Goal: Task Accomplishment & Management: Use online tool/utility

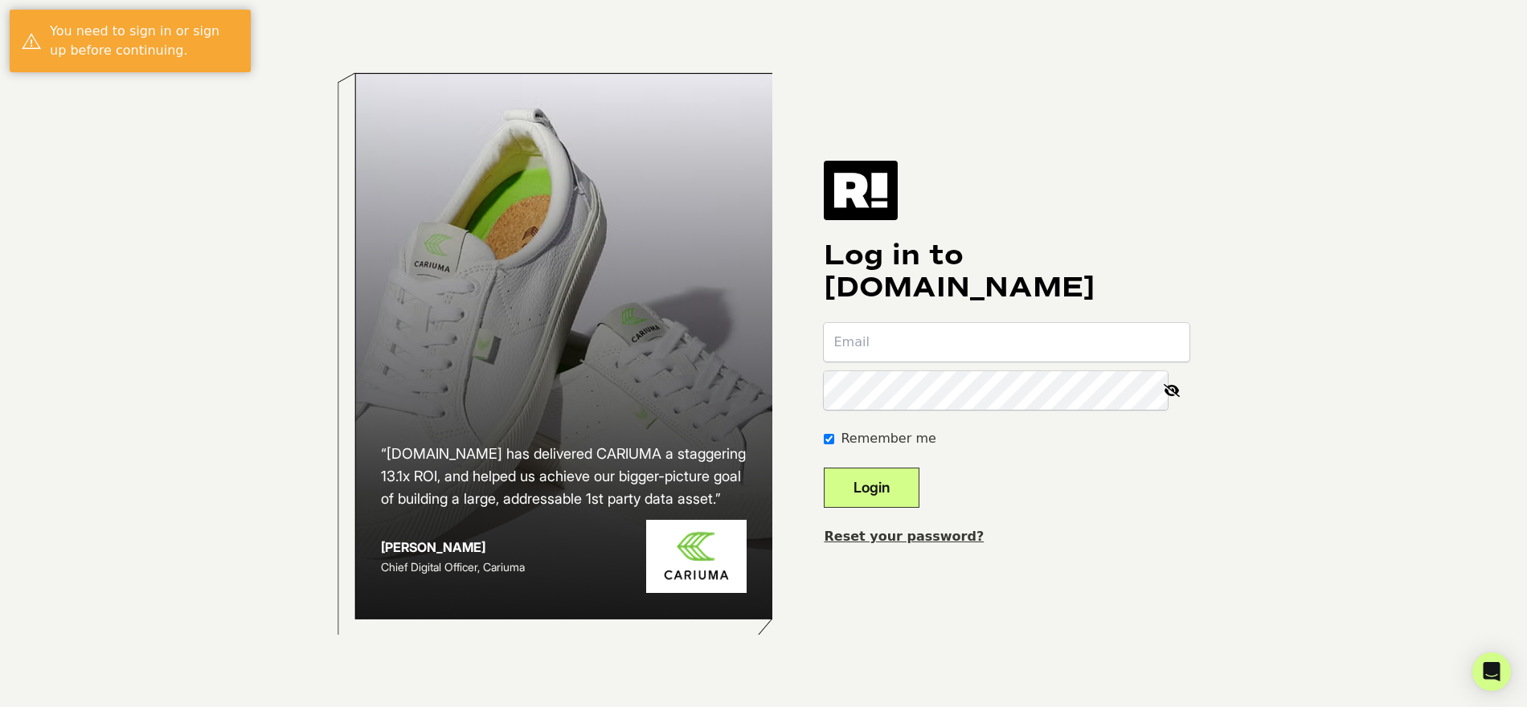
click at [978, 339] on input "email" at bounding box center [1007, 342] width 366 height 39
type input "Joe.Schulman@spanx.com"
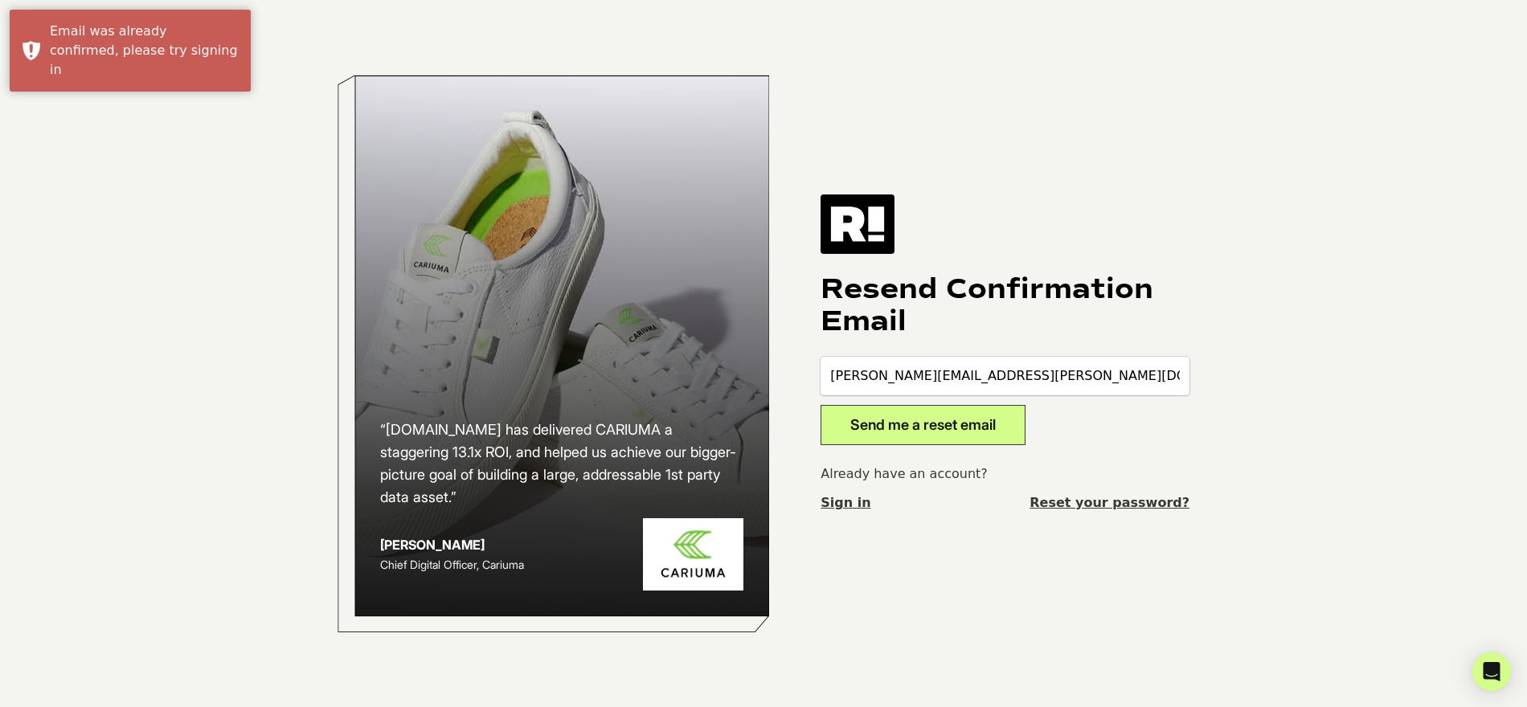
click at [920, 428] on button "Send me a reset email" at bounding box center [923, 425] width 205 height 40
click at [915, 424] on button "Send me a reset email" at bounding box center [923, 425] width 205 height 40
click at [1096, 506] on link "Reset your password?" at bounding box center [1110, 503] width 160 height 19
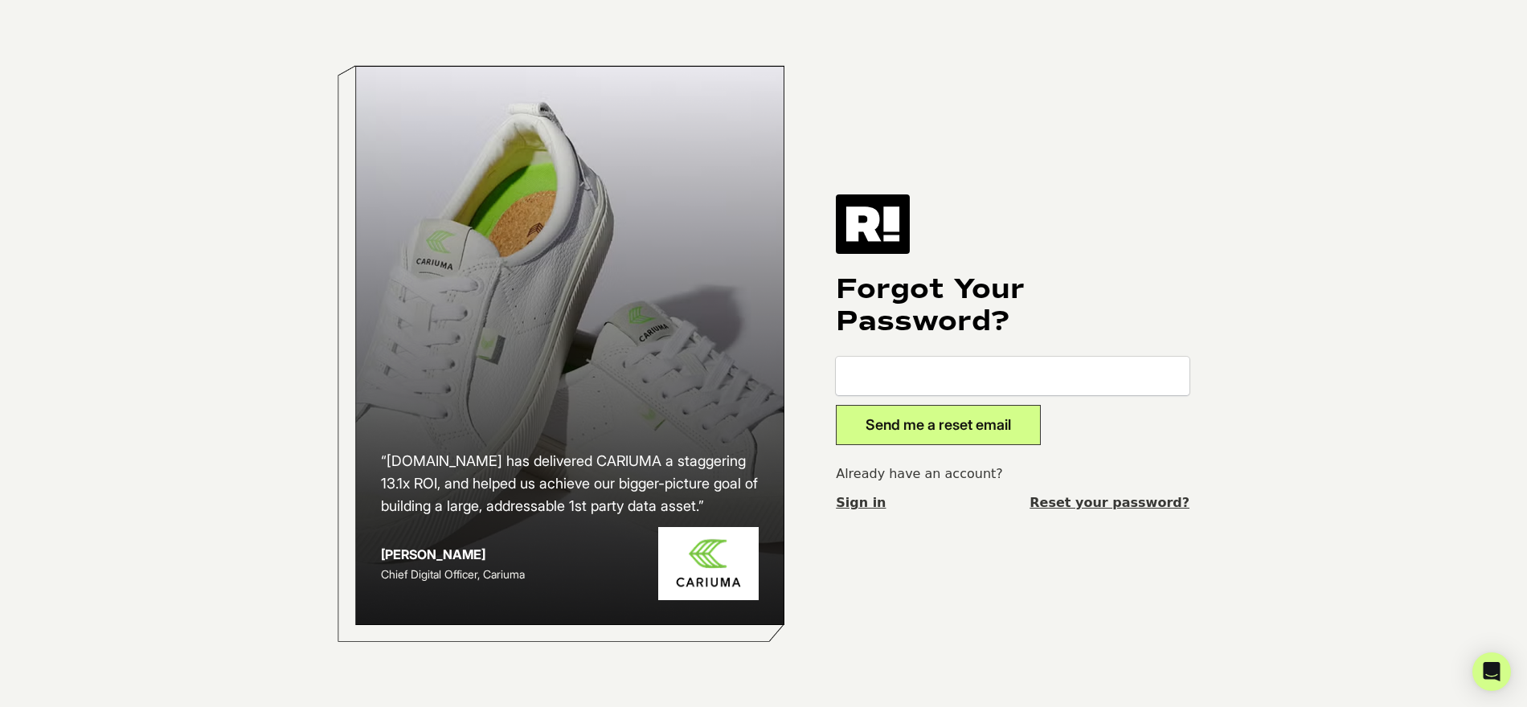
click at [897, 373] on input "email" at bounding box center [1013, 376] width 354 height 39
type input "Joe.Schulman@spanx.com"
click at [940, 441] on button "Send me a reset email" at bounding box center [938, 425] width 205 height 40
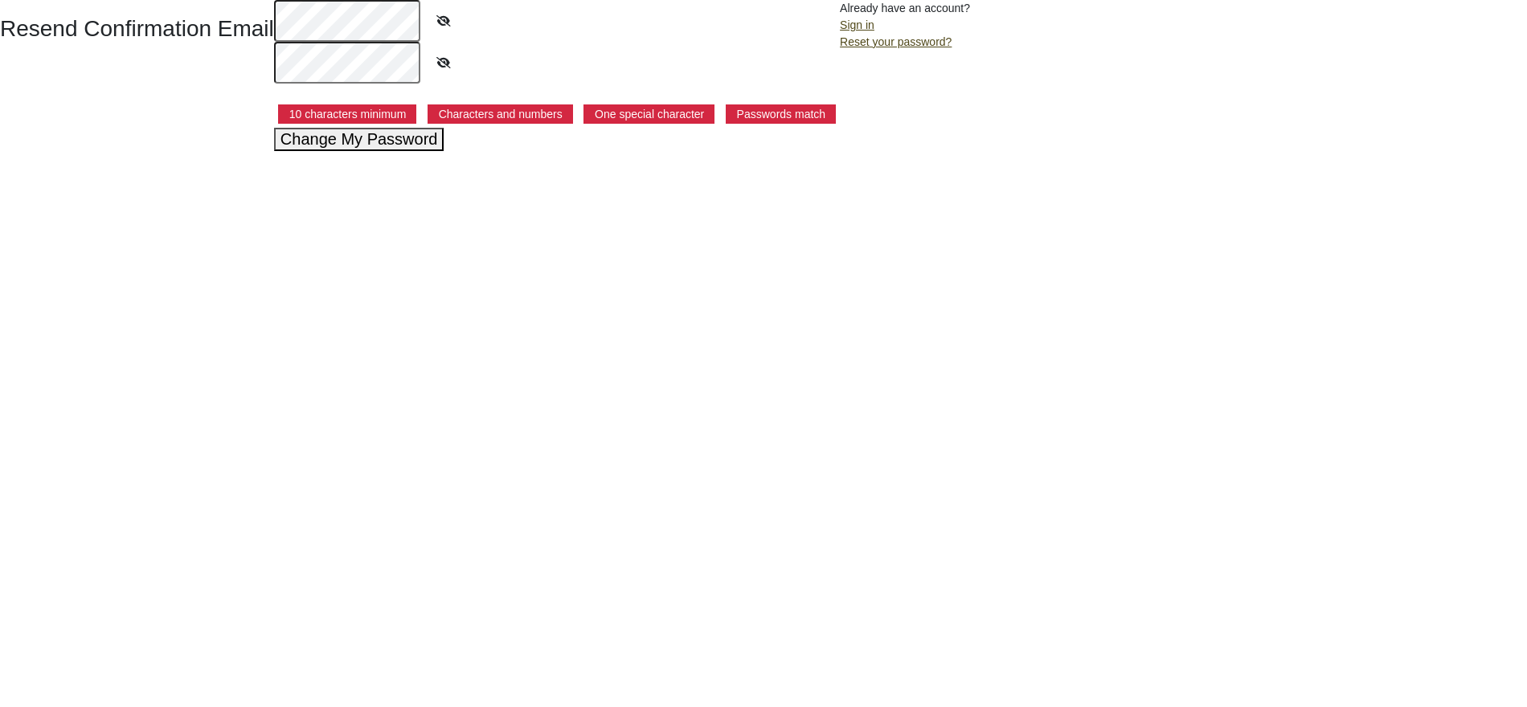
click at [222, 18] on div "Resend Confirmation Email 10 characters minimum Characters and numbers One spec…" at bounding box center [763, 75] width 1527 height 151
drag, startPoint x: 325, startPoint y: 205, endPoint x: 332, endPoint y: 186, distance: 20.6
click at [326, 151] on html "Resend Confirmation Email 10 characters minimum Characters and numbers One spec…" at bounding box center [763, 75] width 1527 height 151
click at [361, 137] on button "Change My Password" at bounding box center [359, 139] width 170 height 23
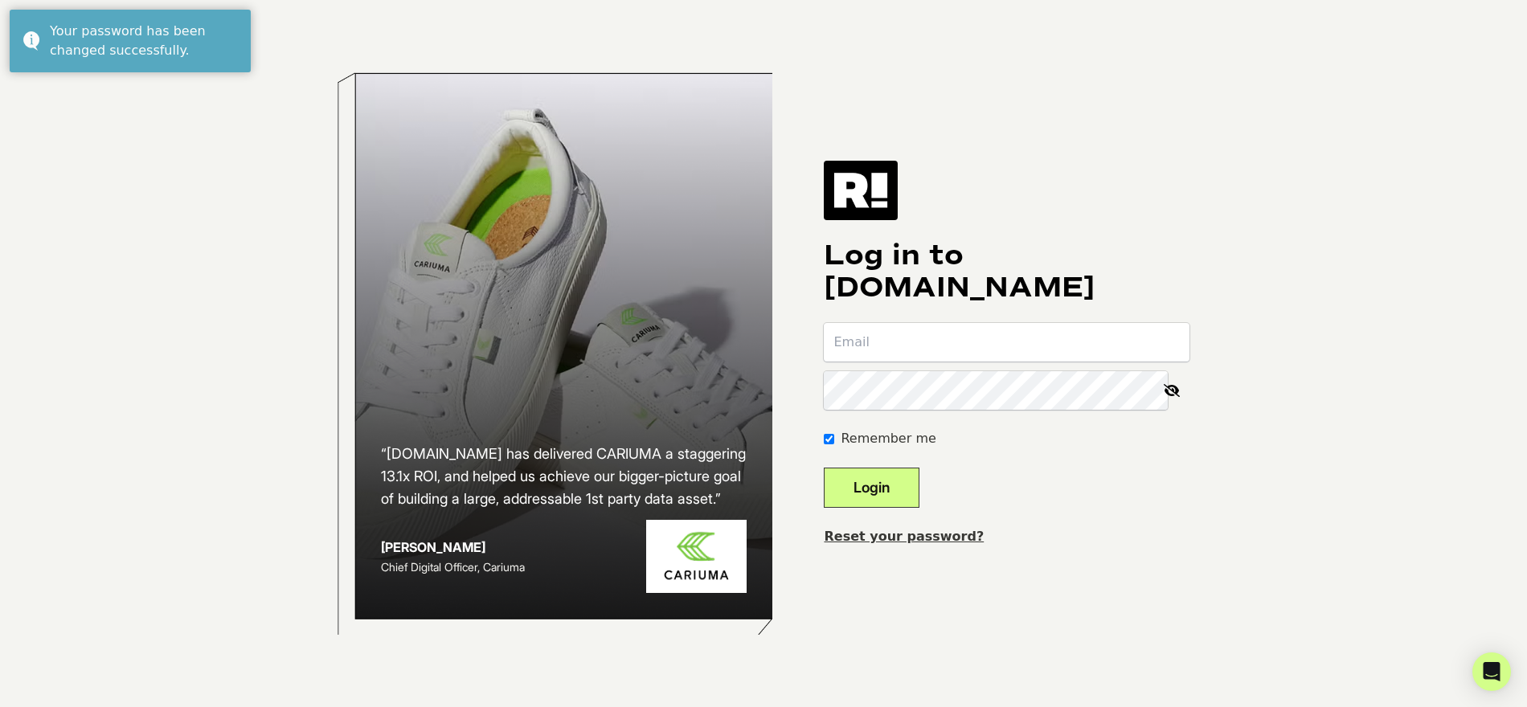
click at [906, 346] on input "email" at bounding box center [1007, 342] width 366 height 39
type input "Joe.Schulman@spanx.com"
click at [824, 468] on button "Login" at bounding box center [872, 488] width 96 height 40
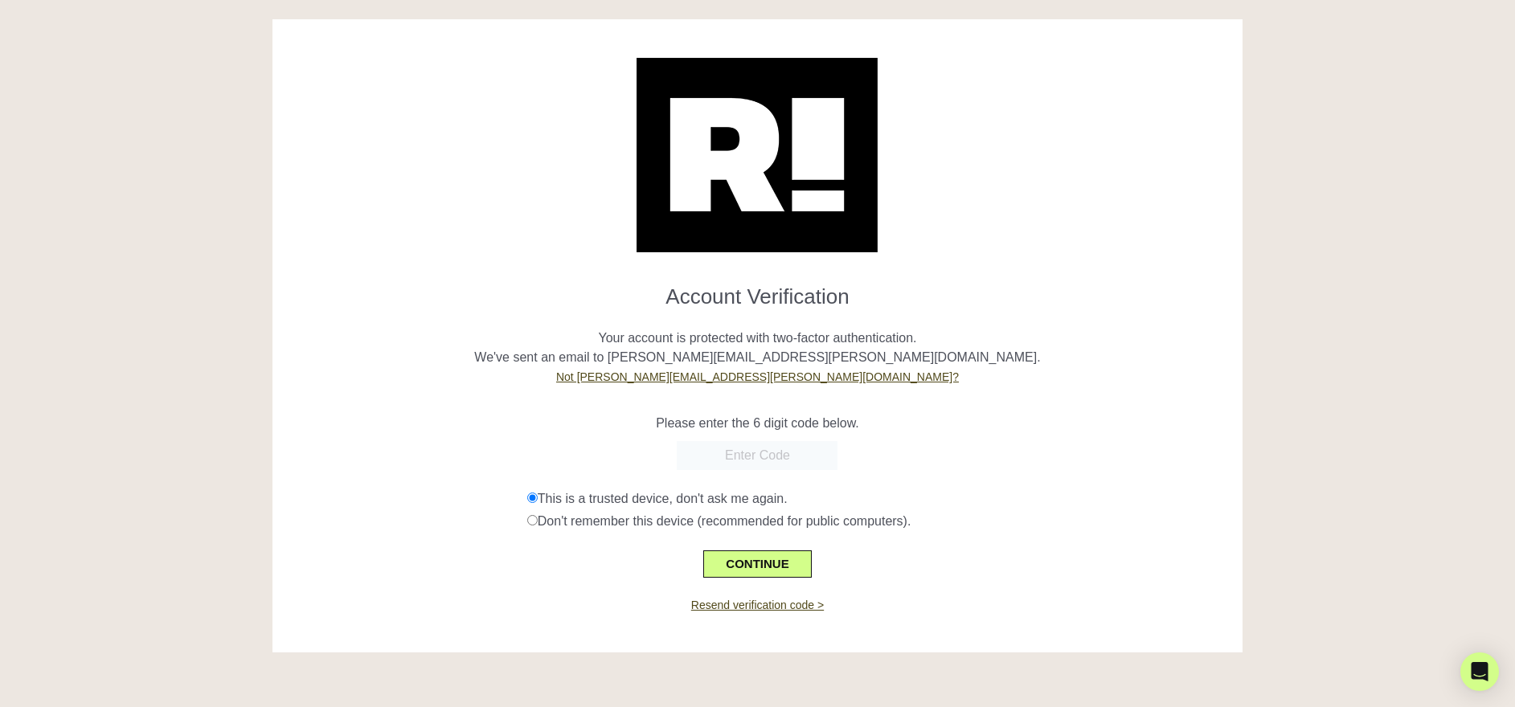
paste input "960838"
type input "960838"
click at [738, 554] on button "CONTINUE" at bounding box center [757, 564] width 108 height 27
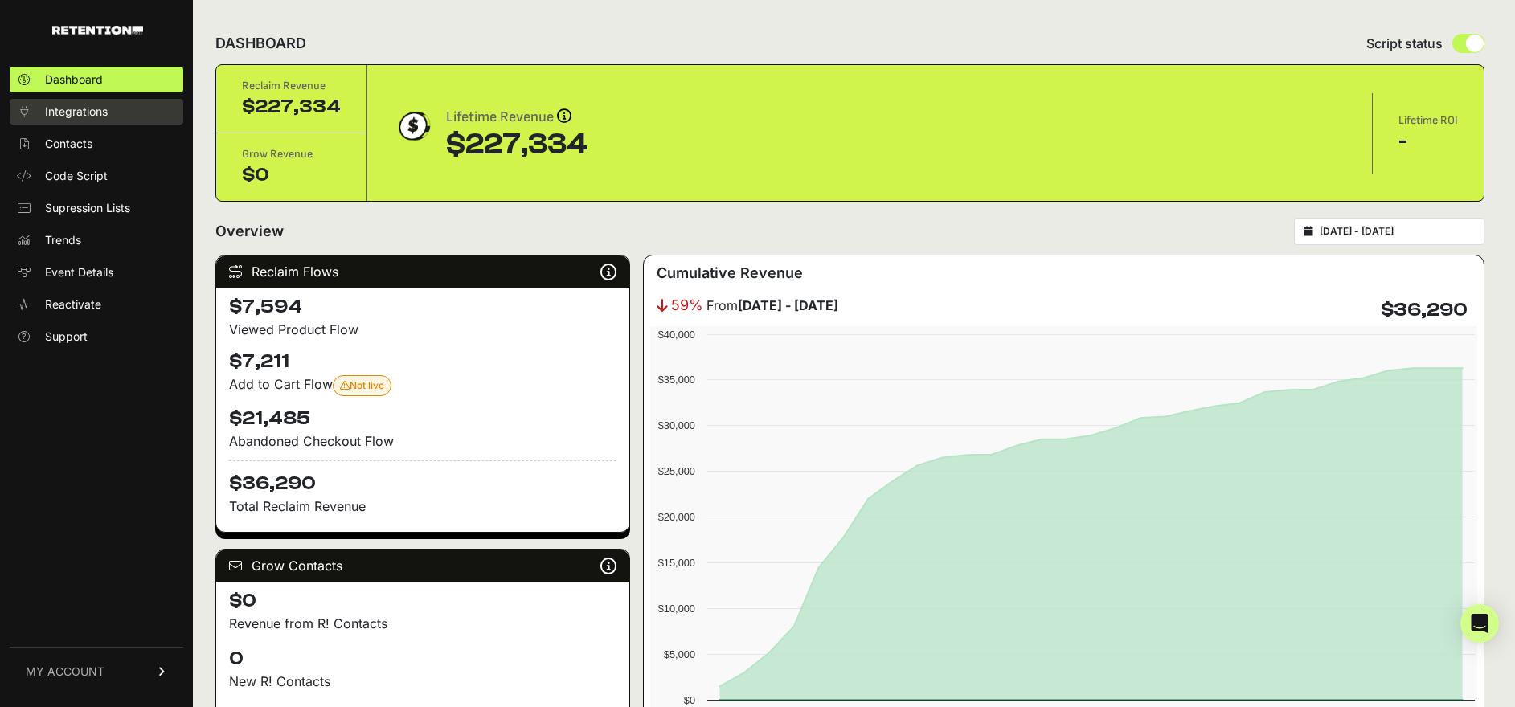
click at [63, 118] on span "Integrations" at bounding box center [76, 112] width 63 height 16
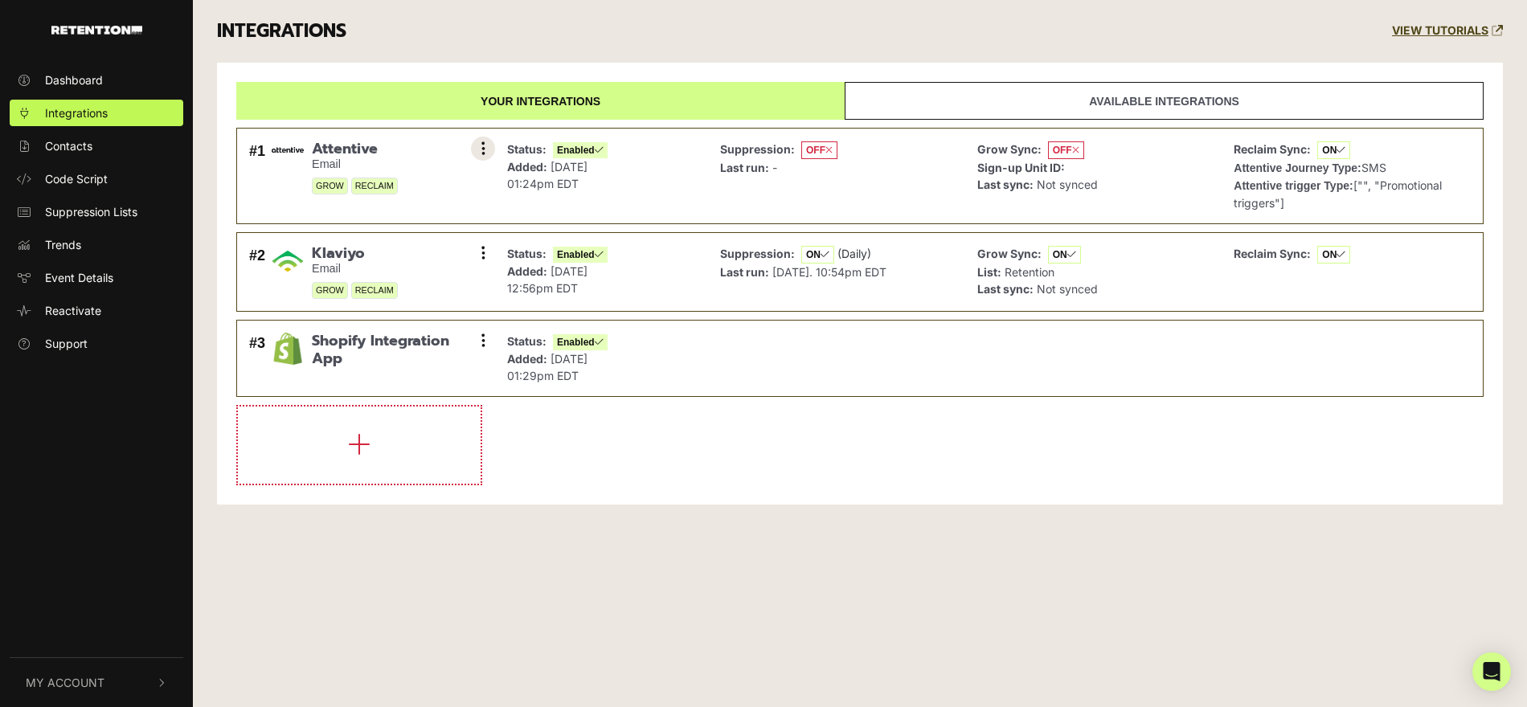
click at [491, 145] on button at bounding box center [483, 149] width 24 height 24
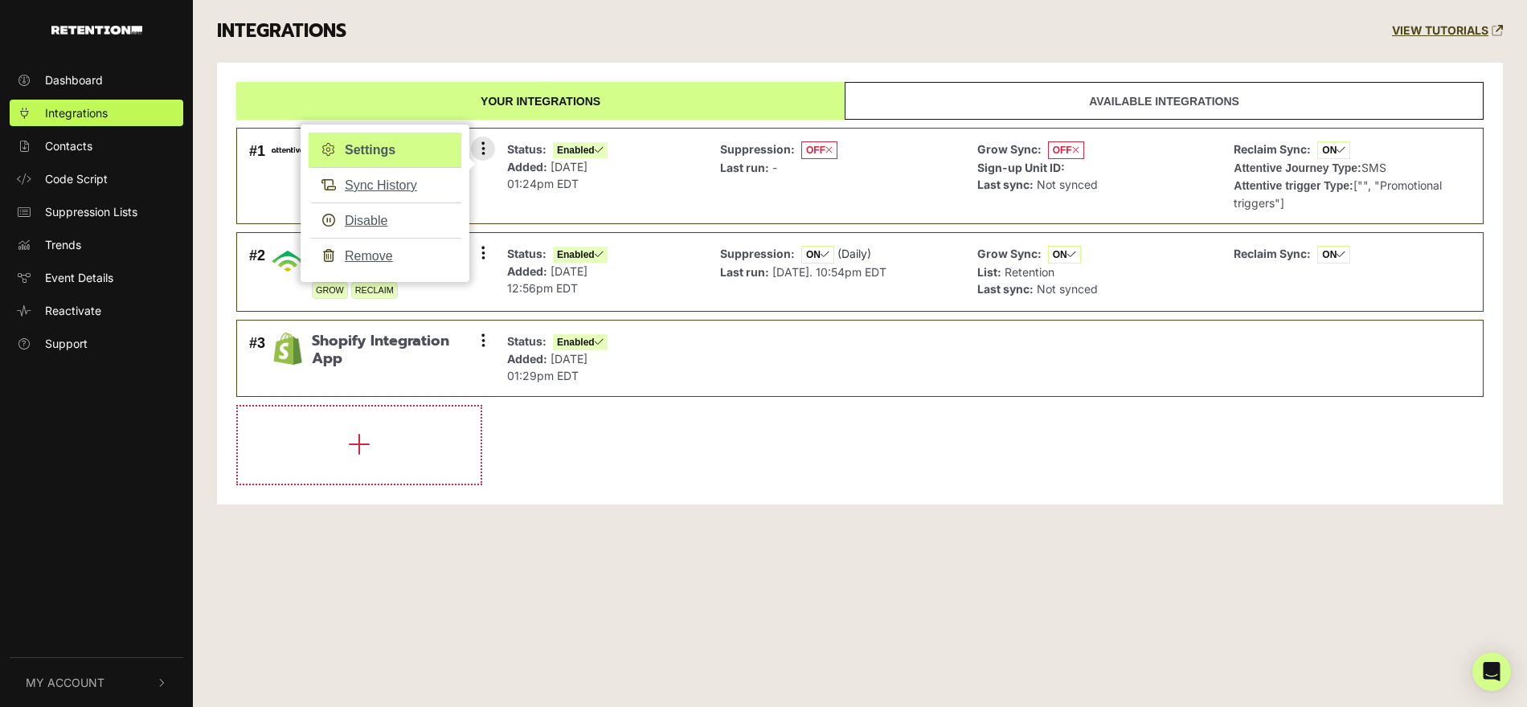
click at [376, 146] on link "Settings" at bounding box center [385, 150] width 153 height 35
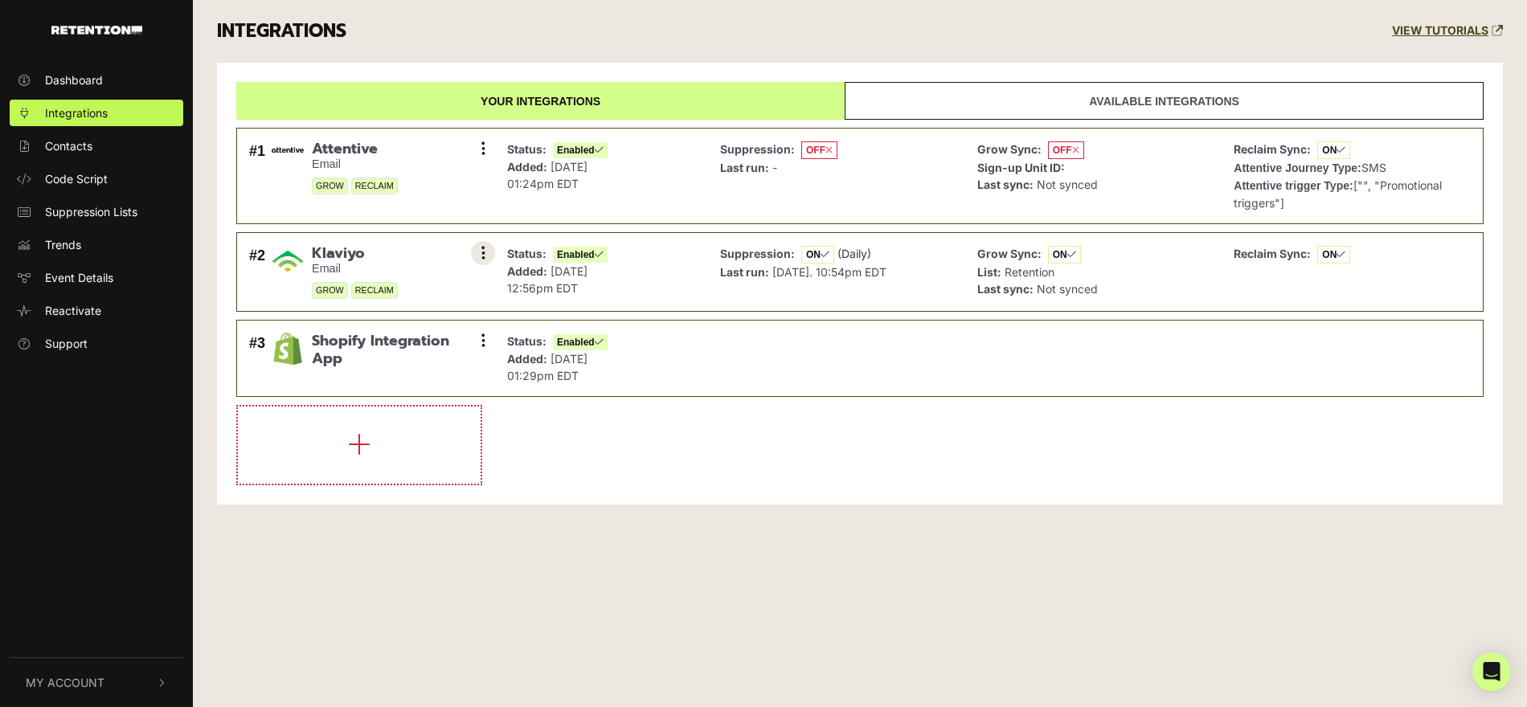
click at [488, 248] on button at bounding box center [483, 253] width 24 height 24
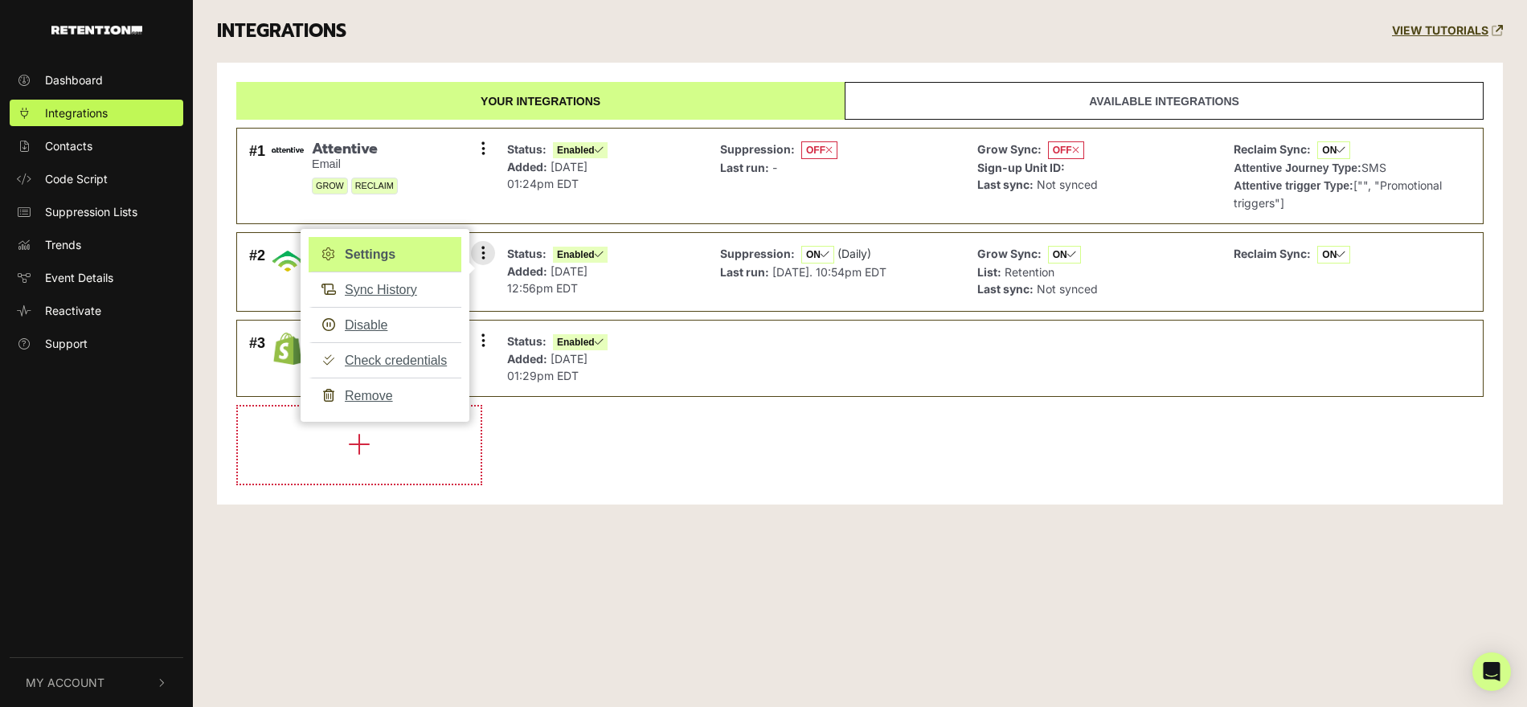
click at [394, 252] on link "Settings" at bounding box center [385, 254] width 153 height 35
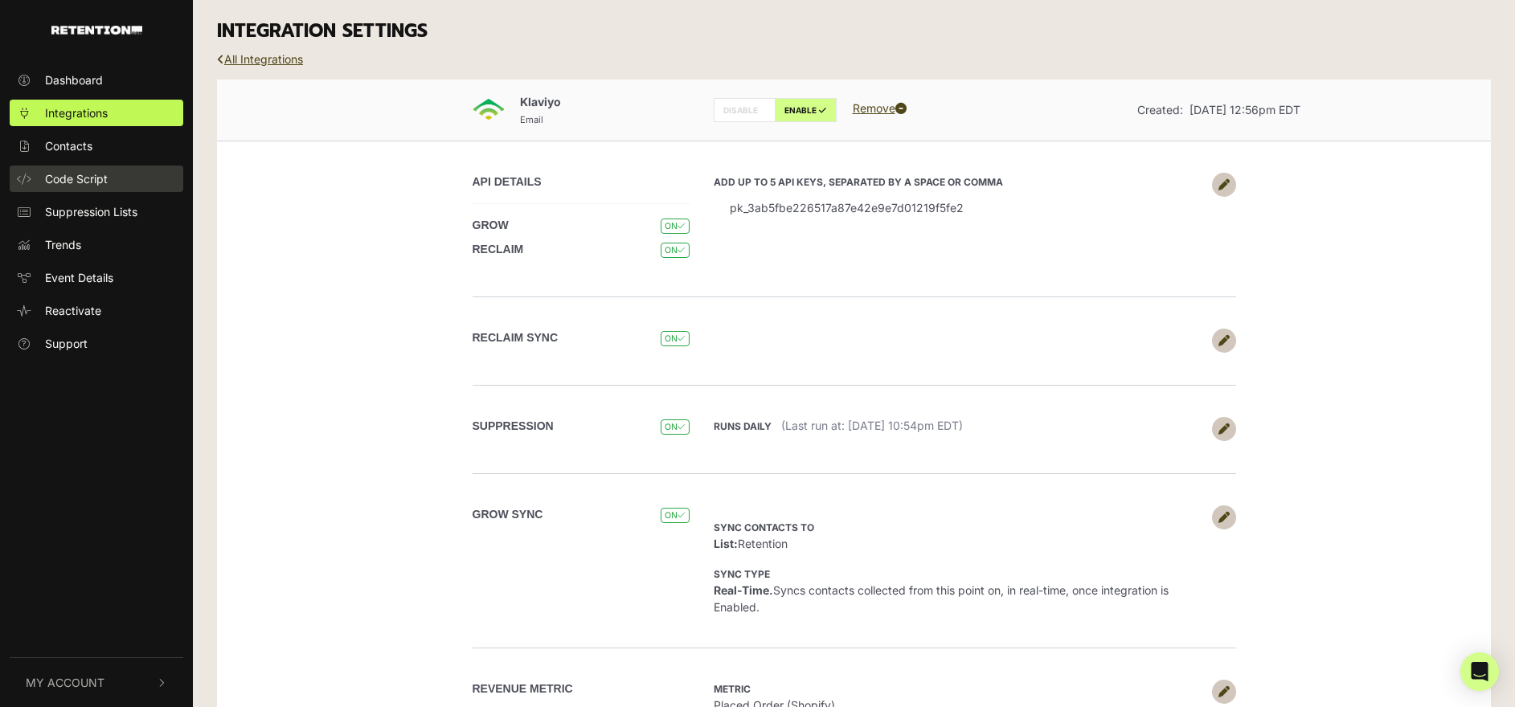
click at [81, 185] on span "Code Script" at bounding box center [76, 178] width 63 height 17
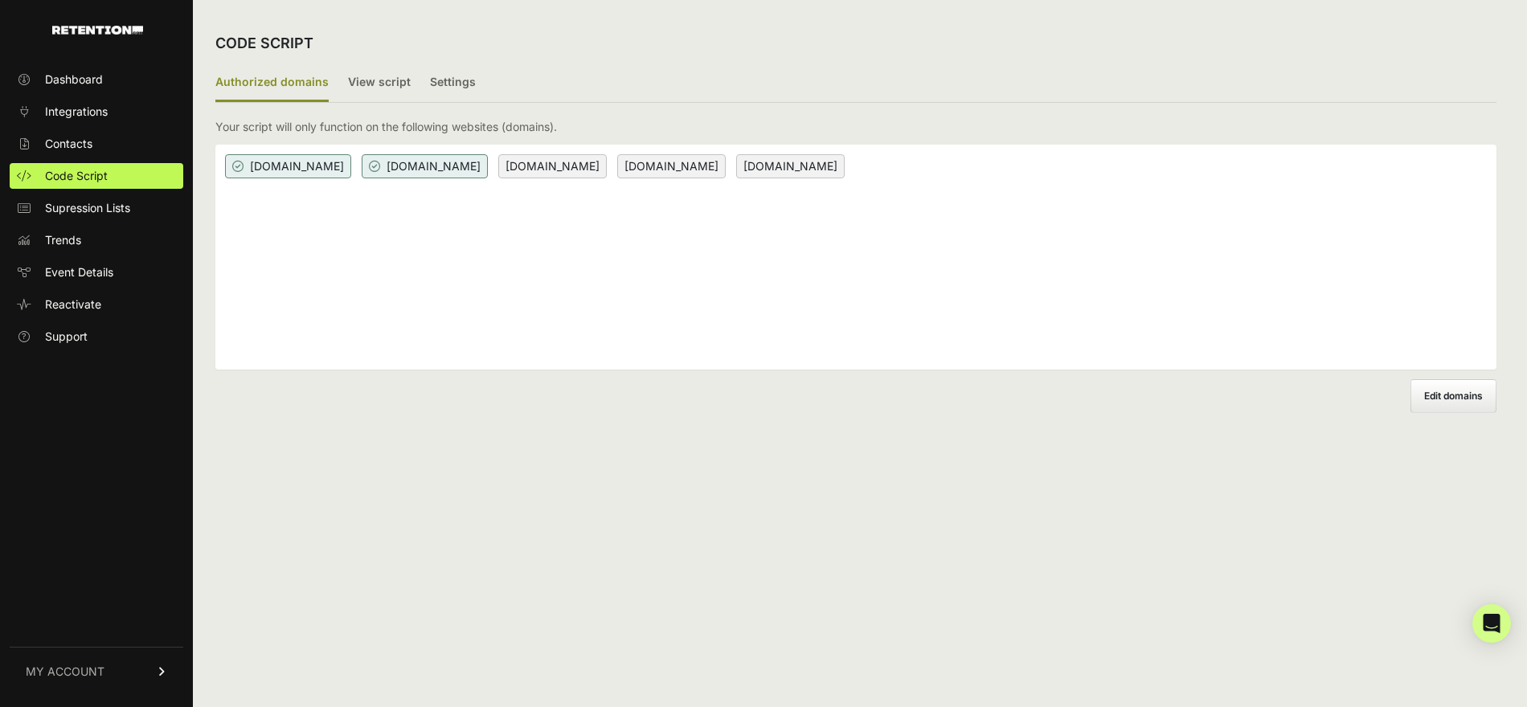
click at [262, 162] on span "spanx.com" at bounding box center [288, 166] width 126 height 24
click at [358, 85] on label "View script" at bounding box center [379, 83] width 63 height 38
click at [0, 0] on input "View script" at bounding box center [0, 0] width 0 height 0
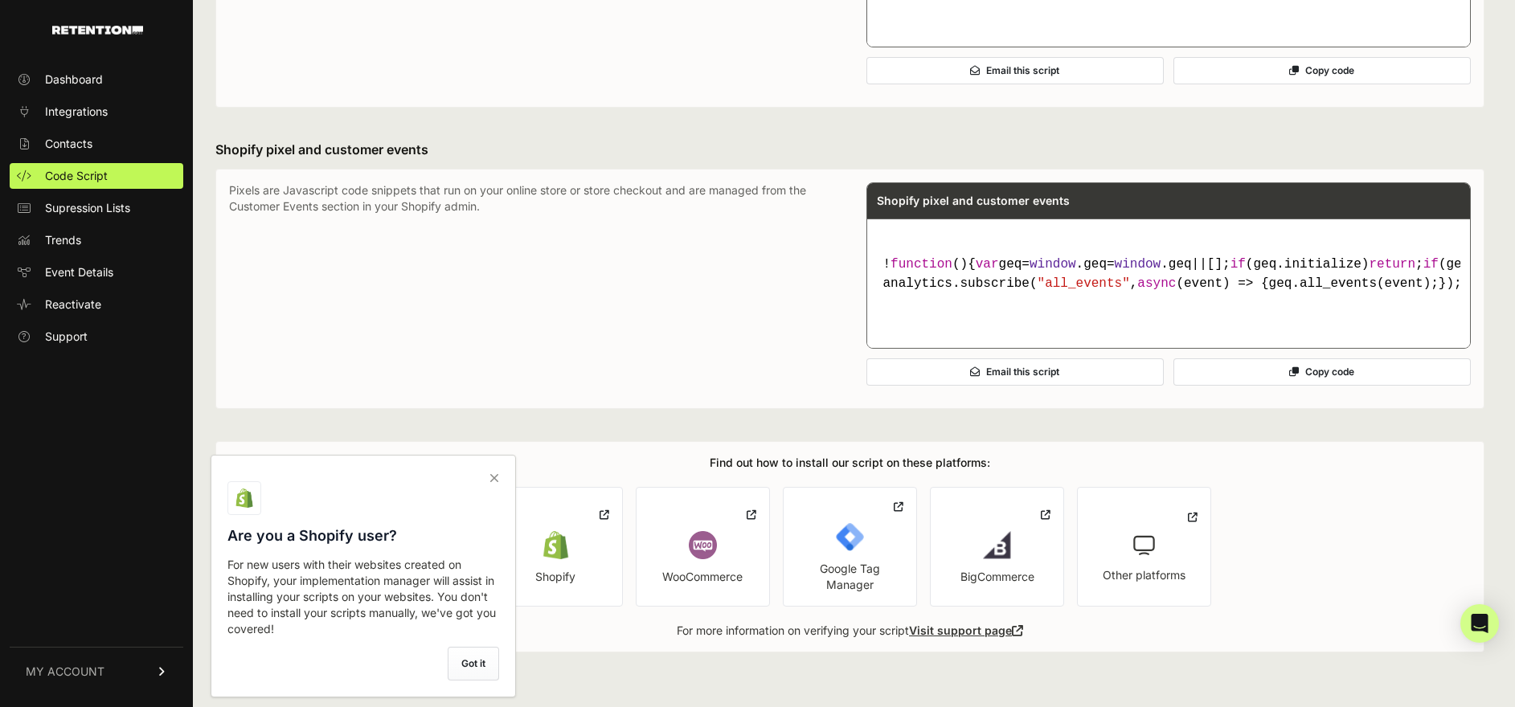
scroll to position [1220, 0]
click at [1105, 277] on span ""all_events"" at bounding box center [1084, 284] width 92 height 14
click at [1071, 260] on span "window" at bounding box center [1053, 264] width 47 height 14
click at [1064, 262] on span "window" at bounding box center [1053, 264] width 47 height 14
drag, startPoint x: 1064, startPoint y: 256, endPoint x: 1140, endPoint y: 256, distance: 76.4
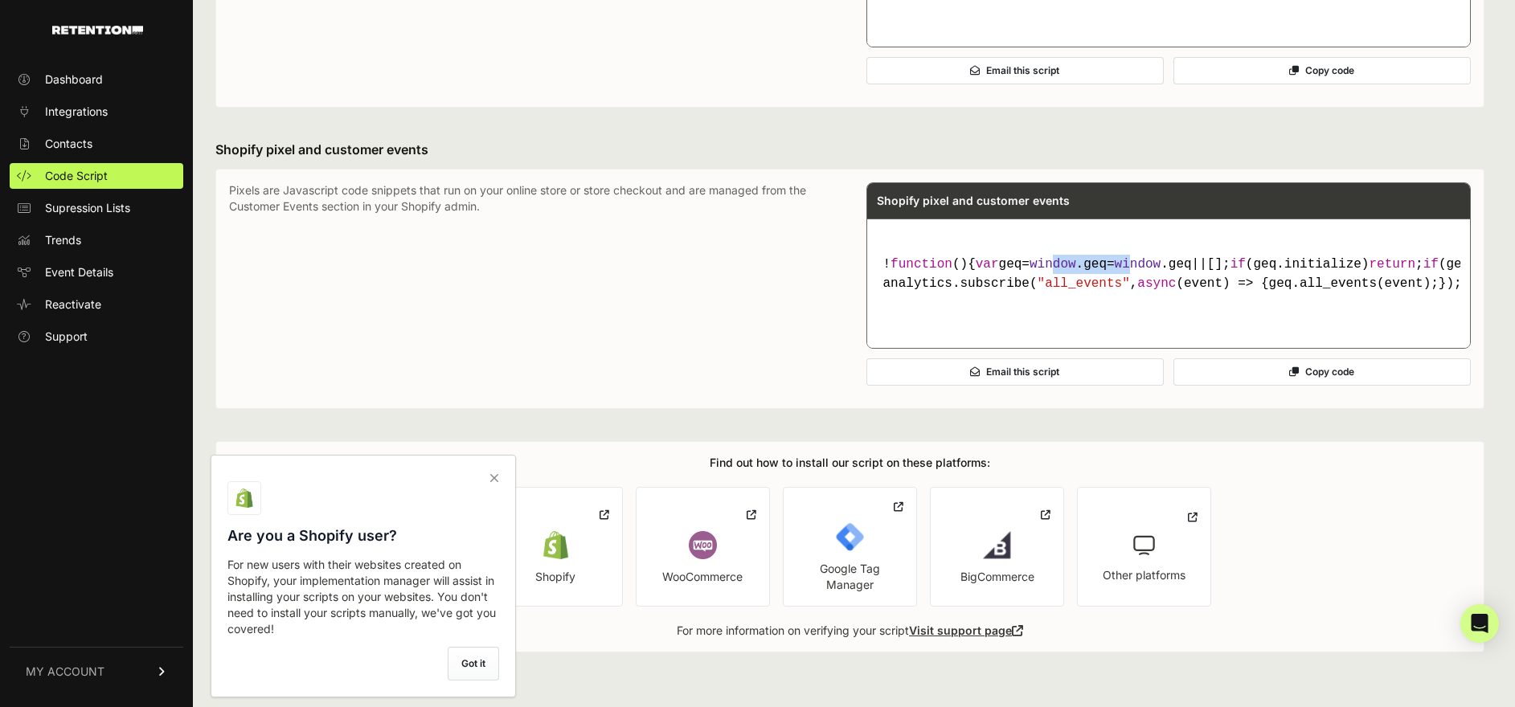
click at [1140, 256] on code "! function ( ) { var geq= window .geq= window .geq||[]; if (geq.initialize) ret…" at bounding box center [1169, 273] width 584 height 51
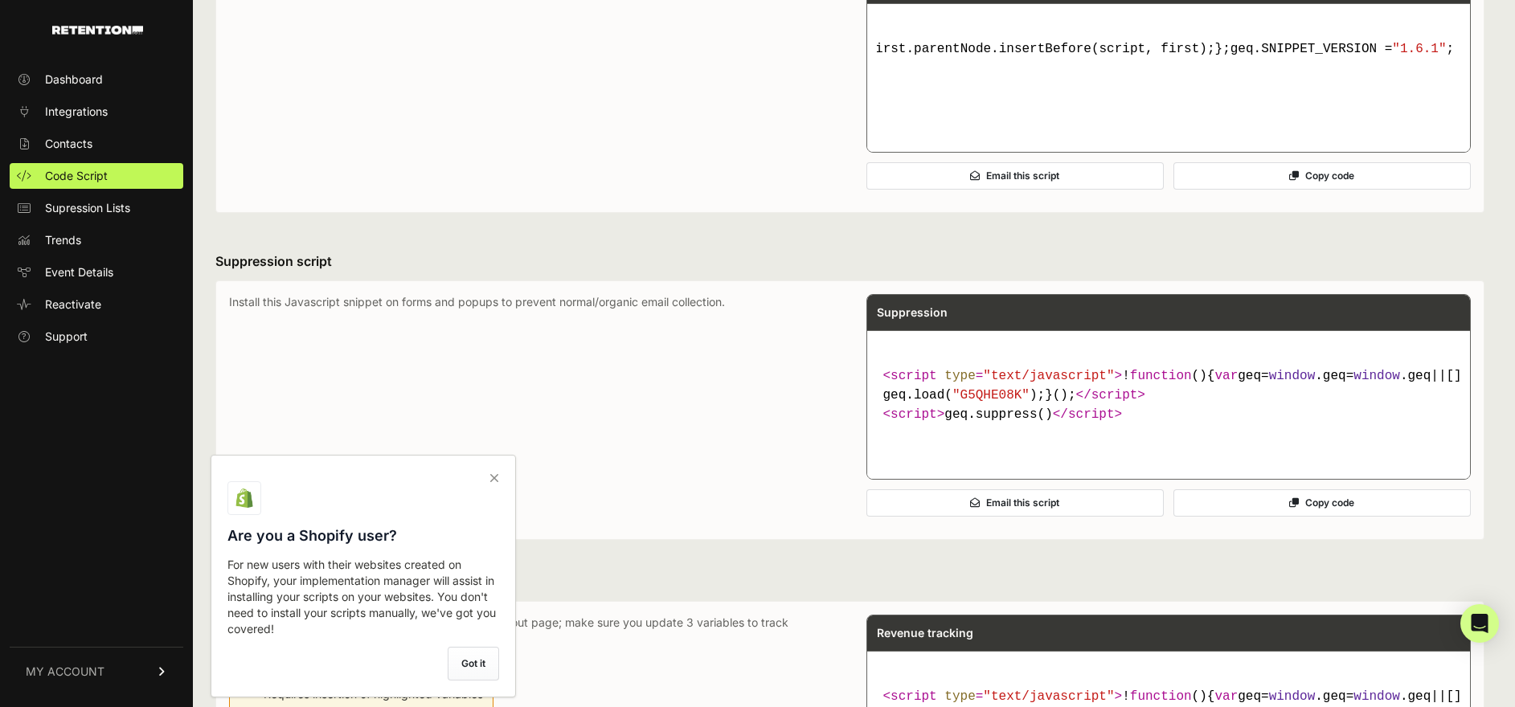
scroll to position [0, 0]
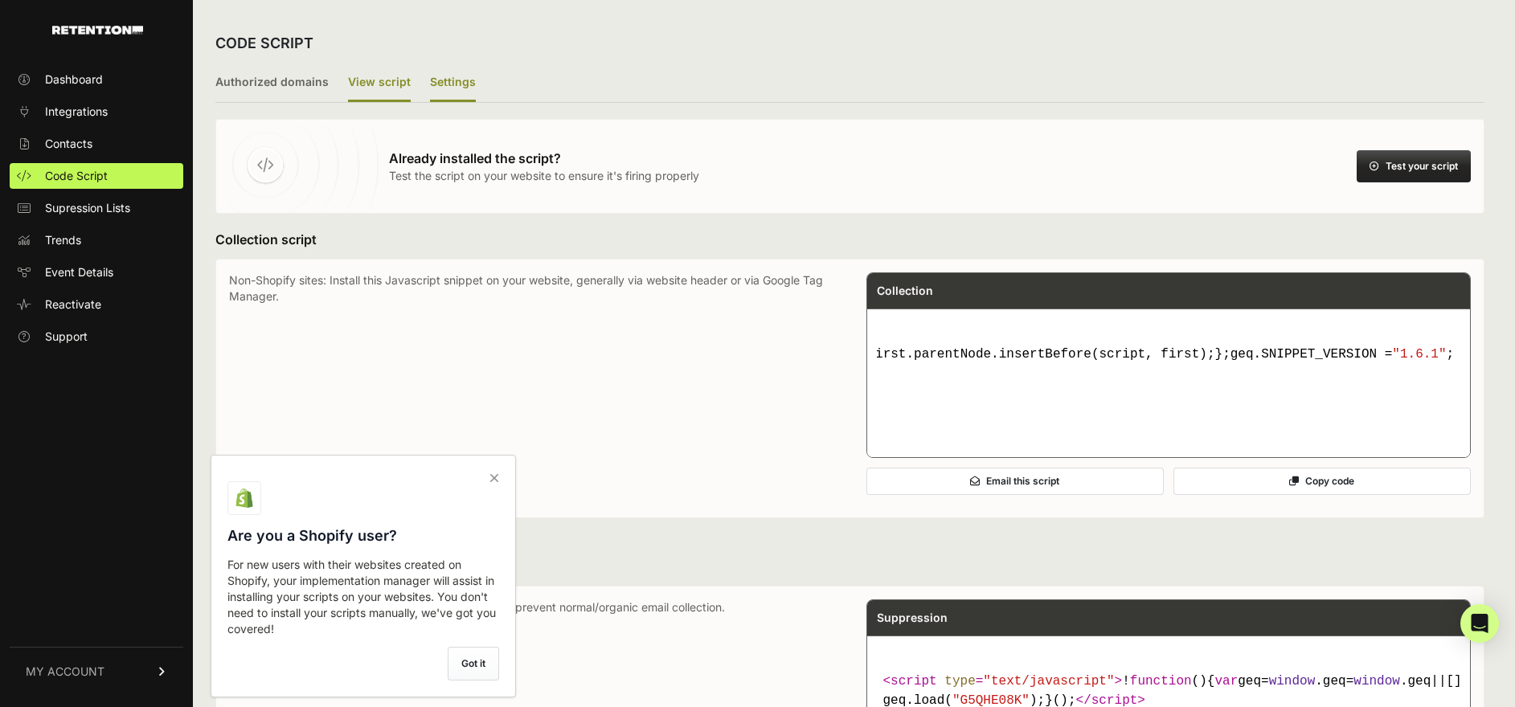
click at [453, 80] on label "Settings" at bounding box center [453, 83] width 46 height 38
click at [0, 0] on input "Settings" at bounding box center [0, 0] width 0 height 0
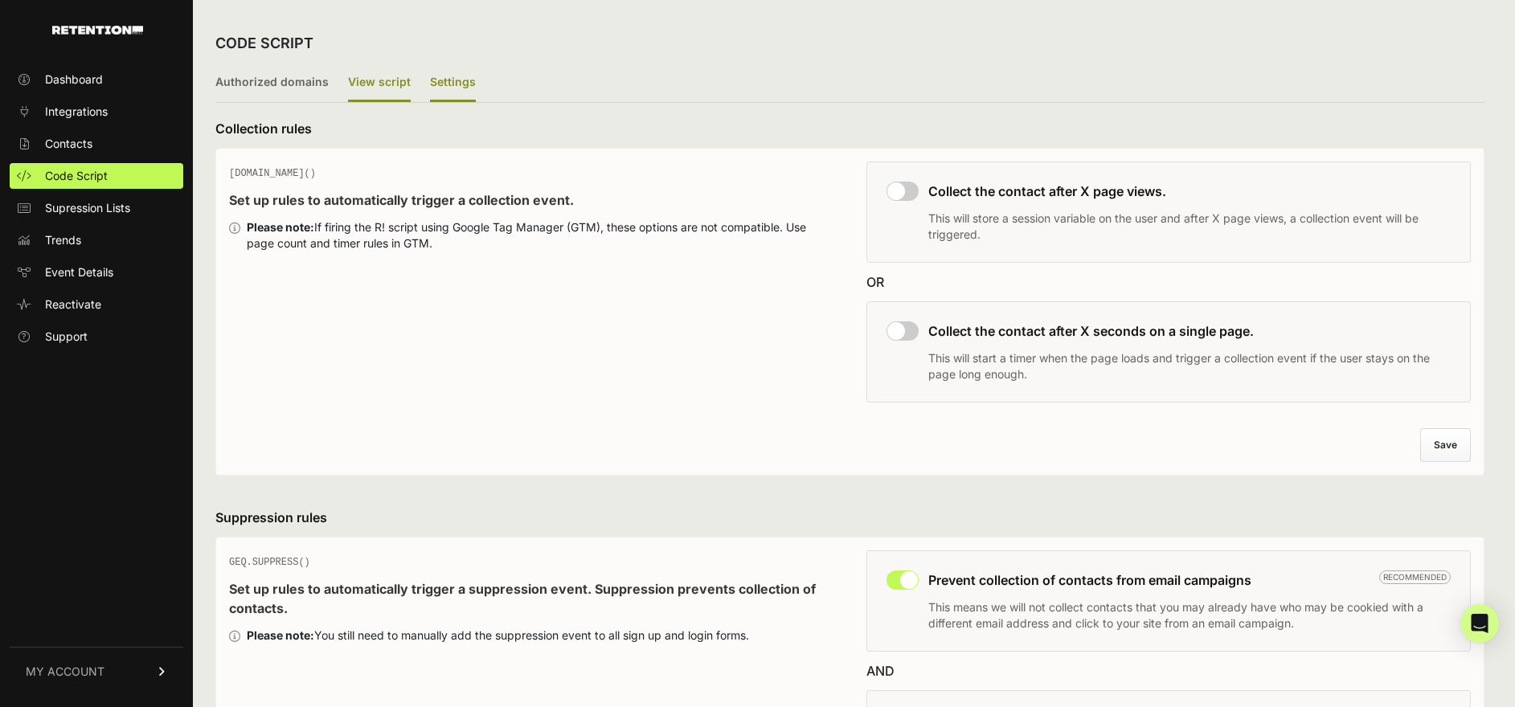
click at [371, 80] on label "View script" at bounding box center [379, 83] width 63 height 38
click at [0, 0] on input "View script" at bounding box center [0, 0] width 0 height 0
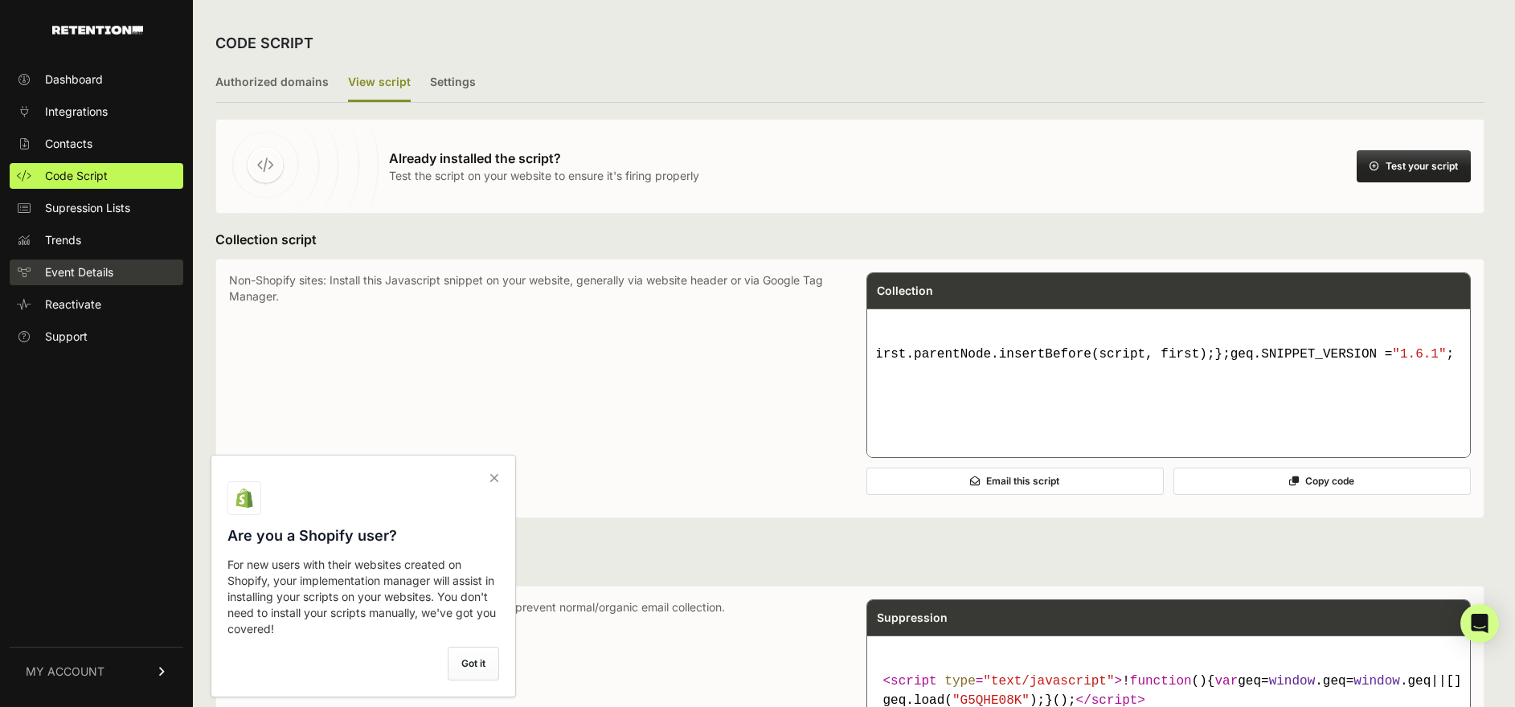
click at [104, 264] on span "Event Details" at bounding box center [79, 272] width 68 height 16
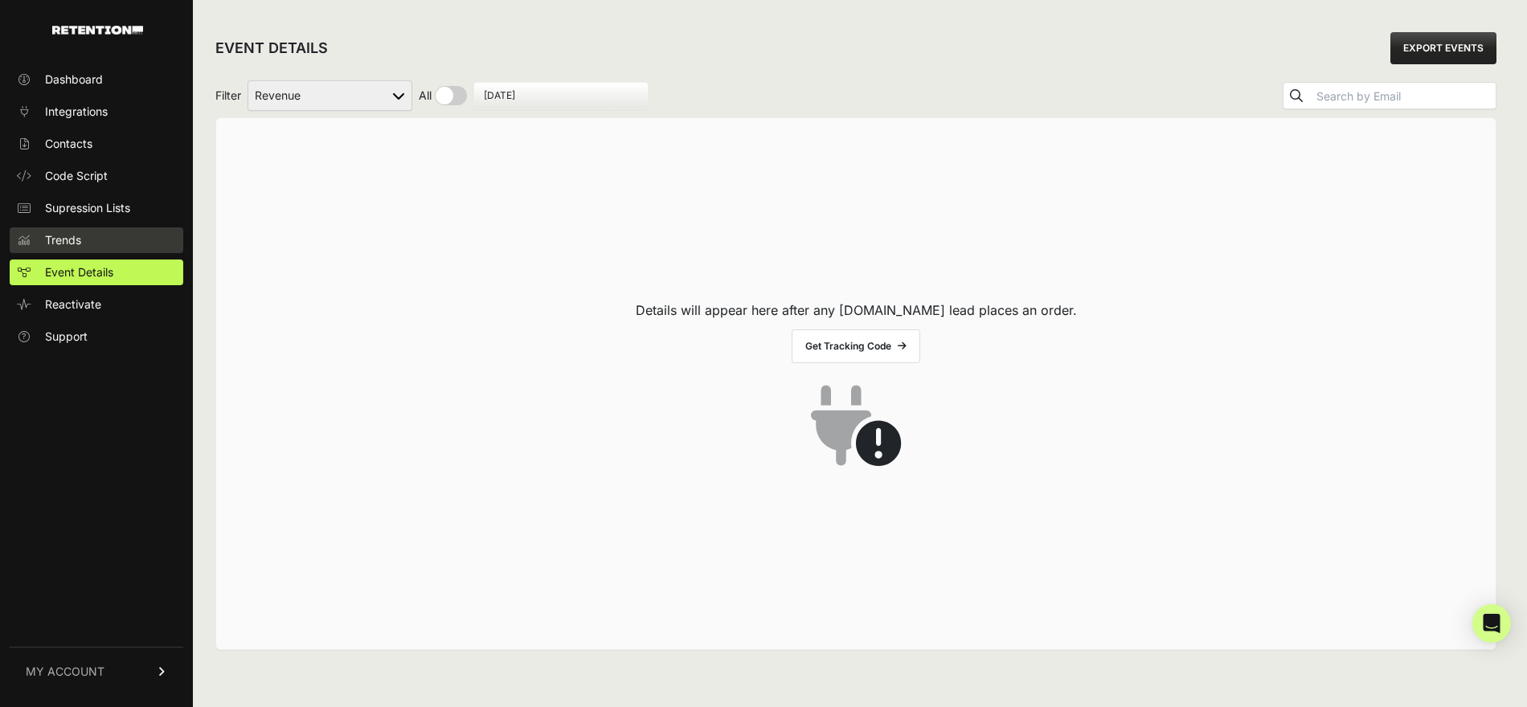
click at [114, 237] on link "Trends" at bounding box center [97, 241] width 174 height 26
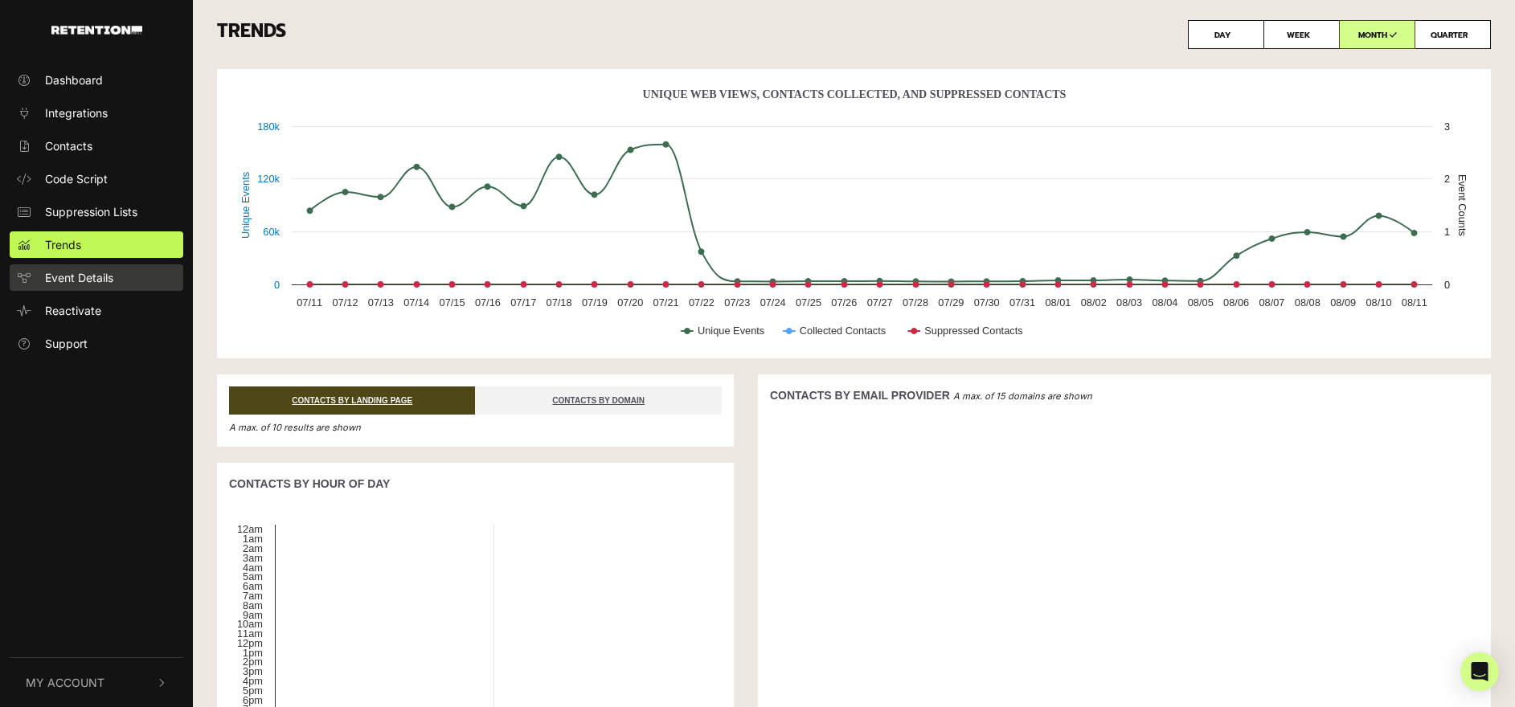
click at [109, 283] on span "Event Details" at bounding box center [79, 277] width 68 height 17
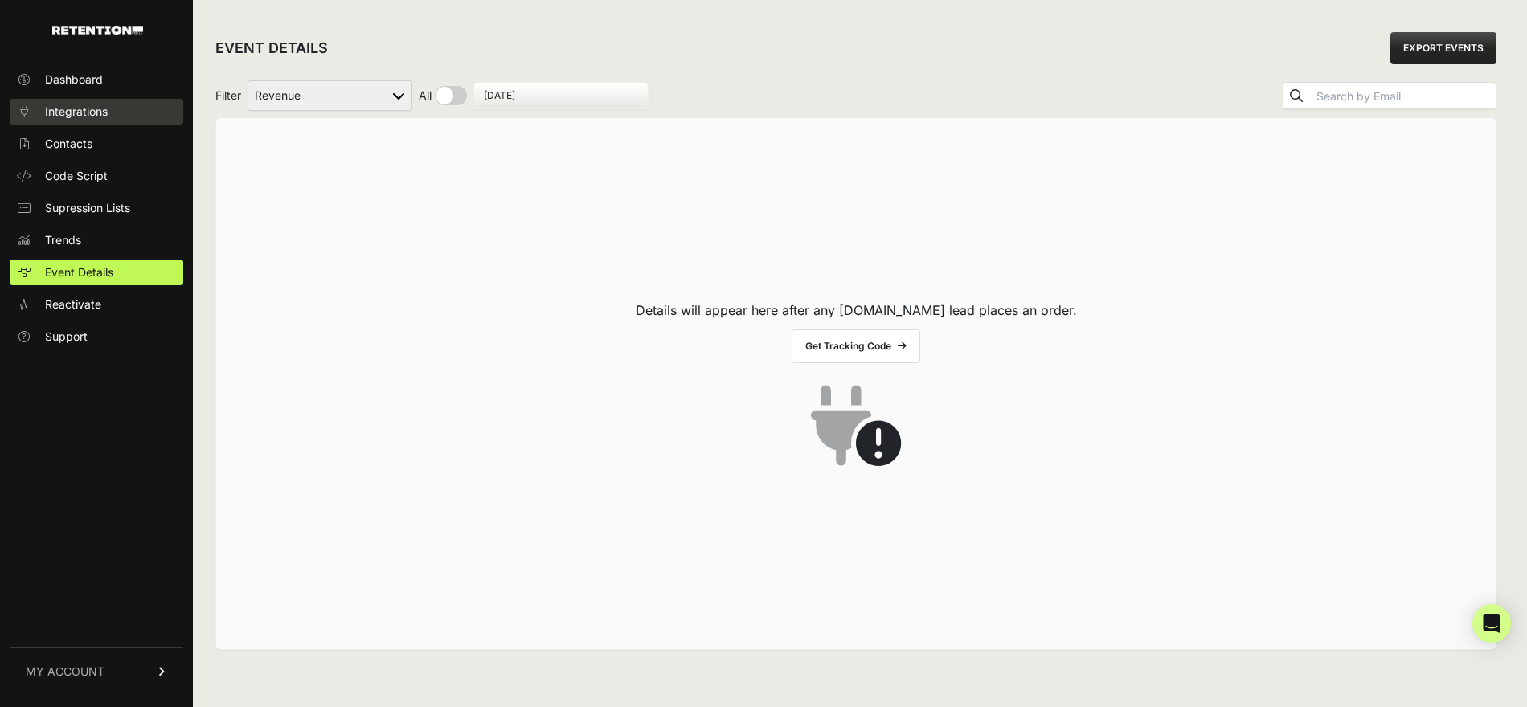
click at [76, 105] on span "Integrations" at bounding box center [76, 112] width 63 height 16
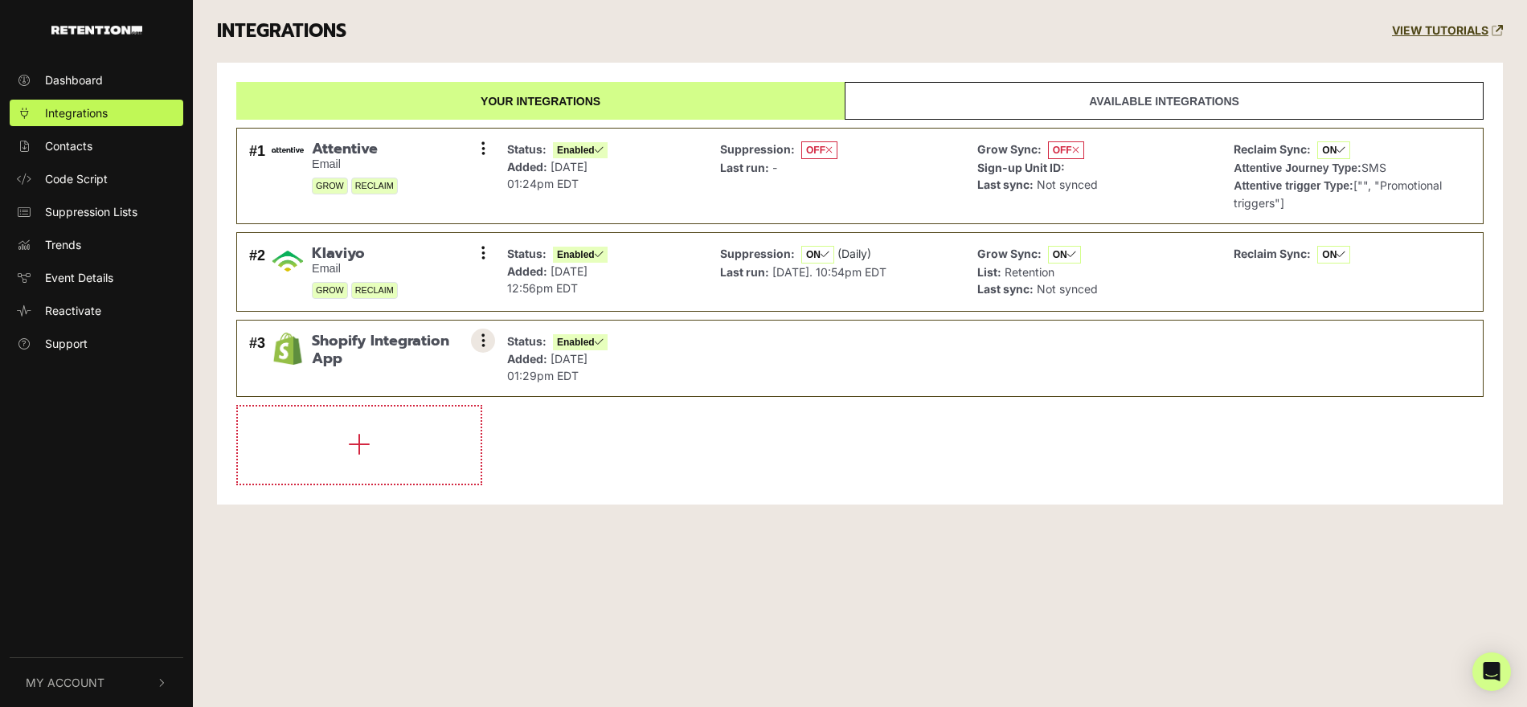
click at [480, 339] on button at bounding box center [483, 341] width 24 height 24
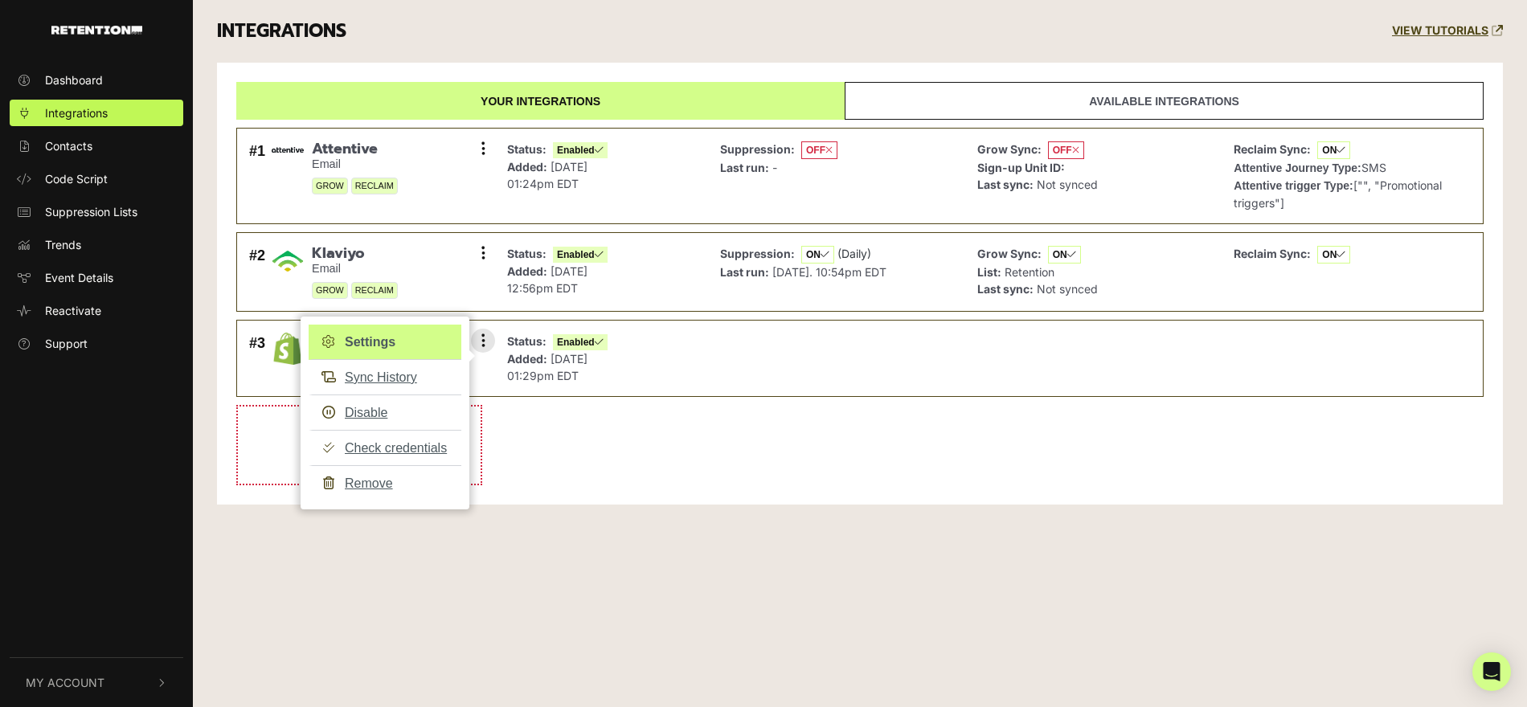
click at [408, 338] on link "Settings" at bounding box center [385, 342] width 153 height 35
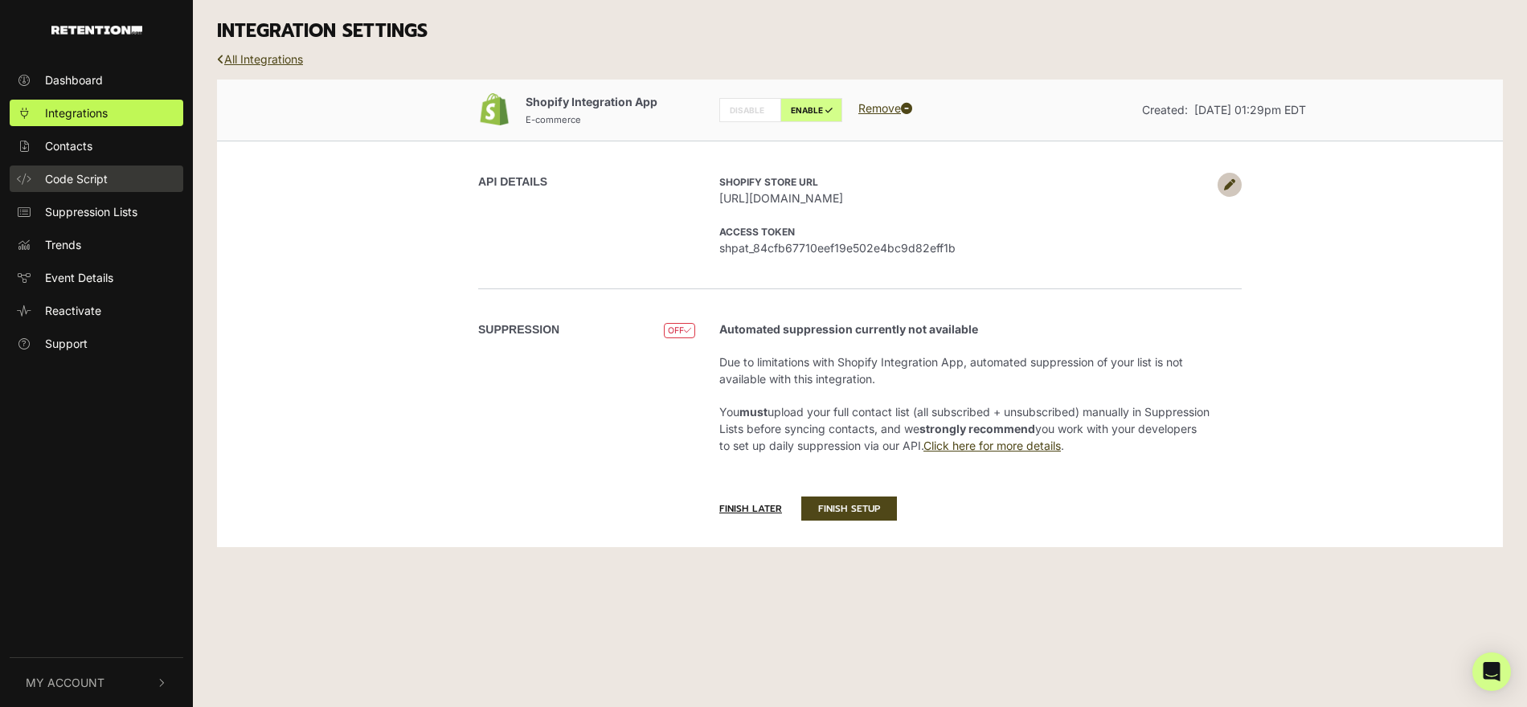
click at [79, 170] on span "Code Script" at bounding box center [76, 178] width 63 height 17
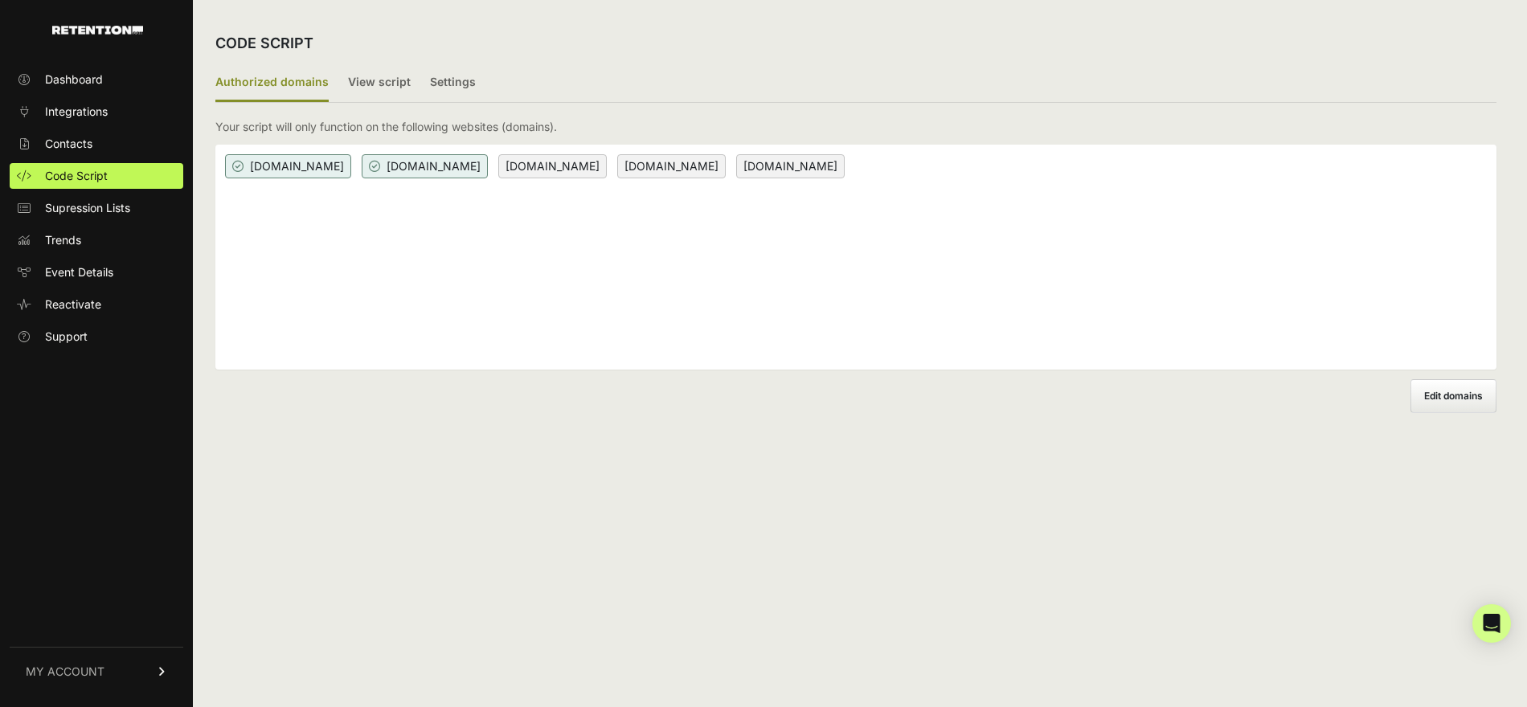
click at [384, 171] on span "[DOMAIN_NAME]" at bounding box center [425, 166] width 126 height 24
click at [510, 166] on span "[DOMAIN_NAME]" at bounding box center [552, 166] width 109 height 24
click at [378, 62] on div "CODE SCRIPT" at bounding box center [855, 44] width 1281 height 42
click at [453, 79] on label "Settings" at bounding box center [453, 83] width 46 height 38
click at [453, 84] on label "Settings" at bounding box center [453, 83] width 46 height 38
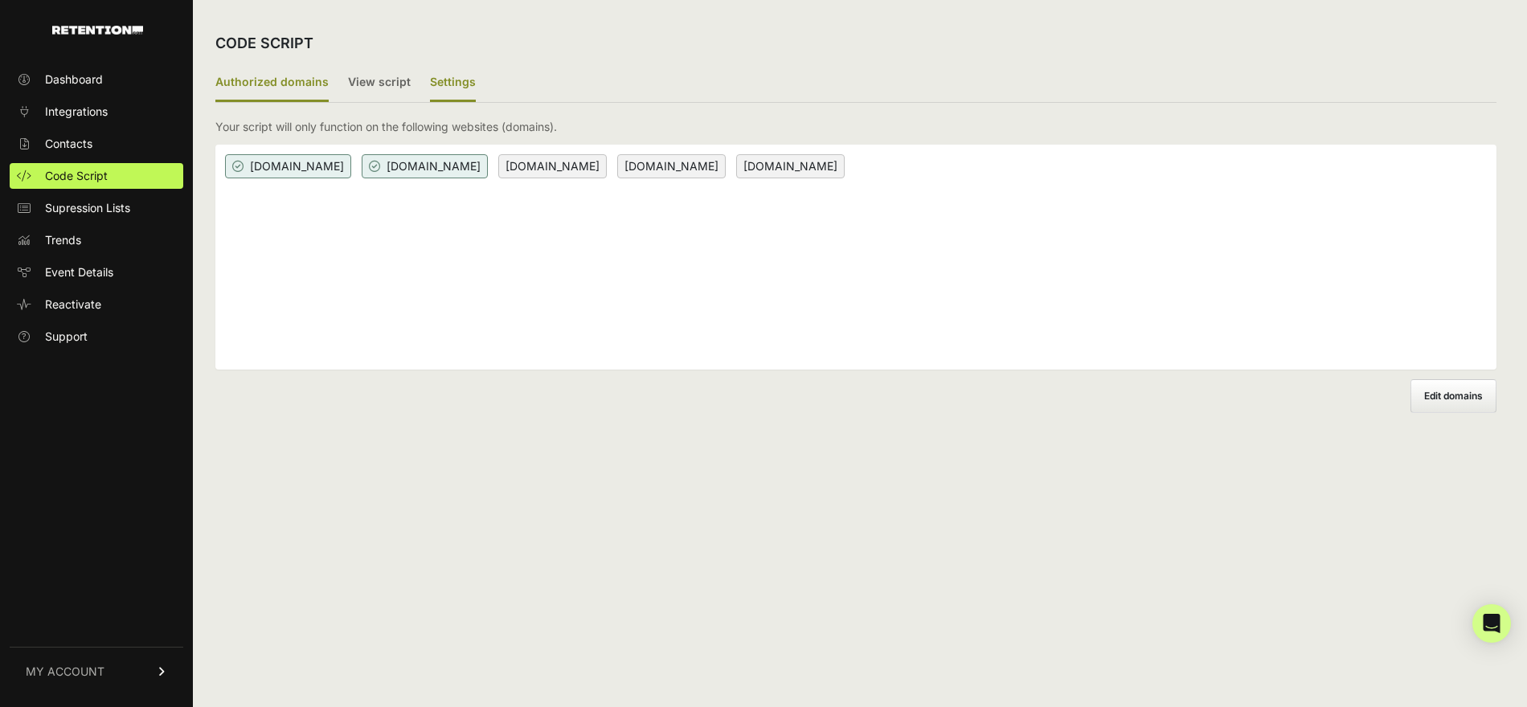
click at [0, 0] on input "Settings" at bounding box center [0, 0] width 0 height 0
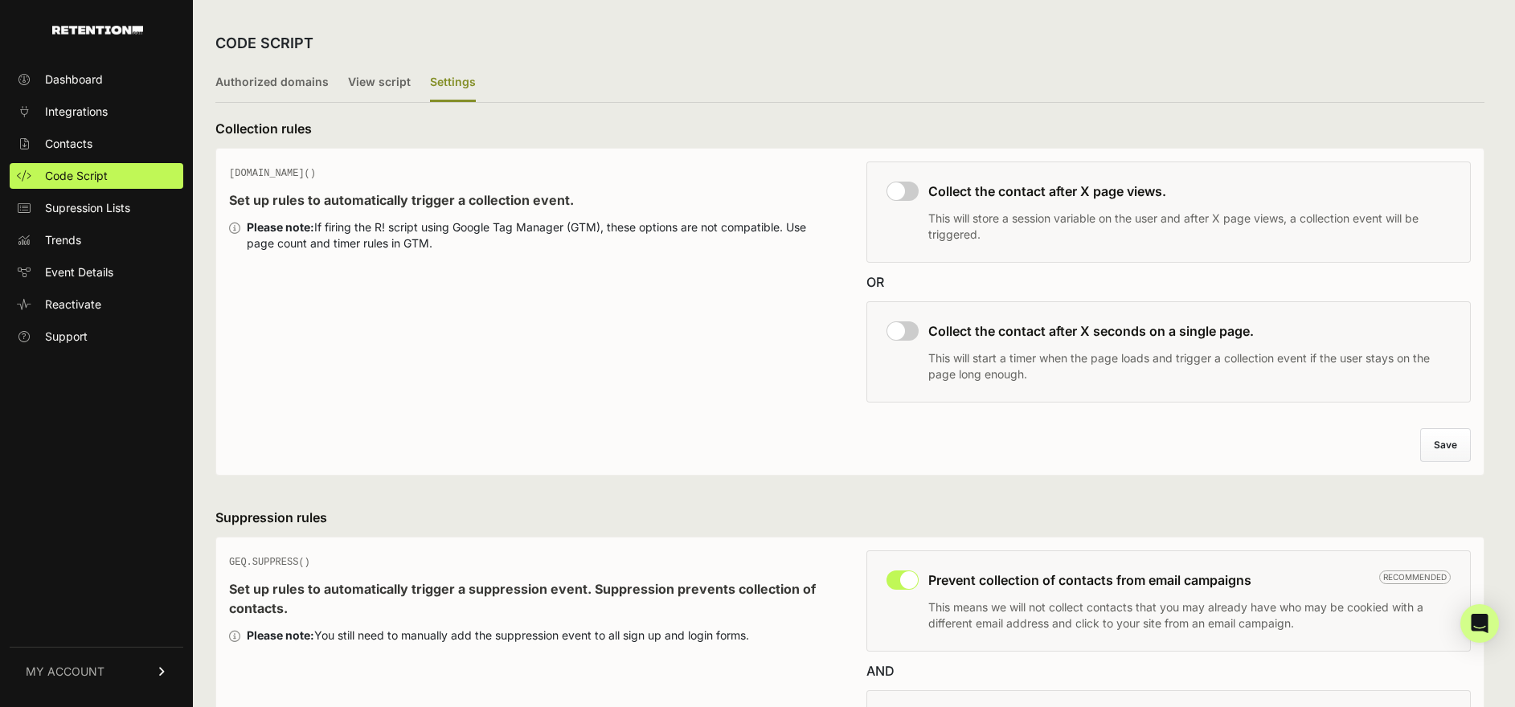
click at [334, 79] on ul "Authorized domains View script Settings" at bounding box center [849, 83] width 1269 height 39
click at [349, 80] on label "View script" at bounding box center [379, 83] width 63 height 38
click at [0, 0] on input "View script" at bounding box center [0, 0] width 0 height 0
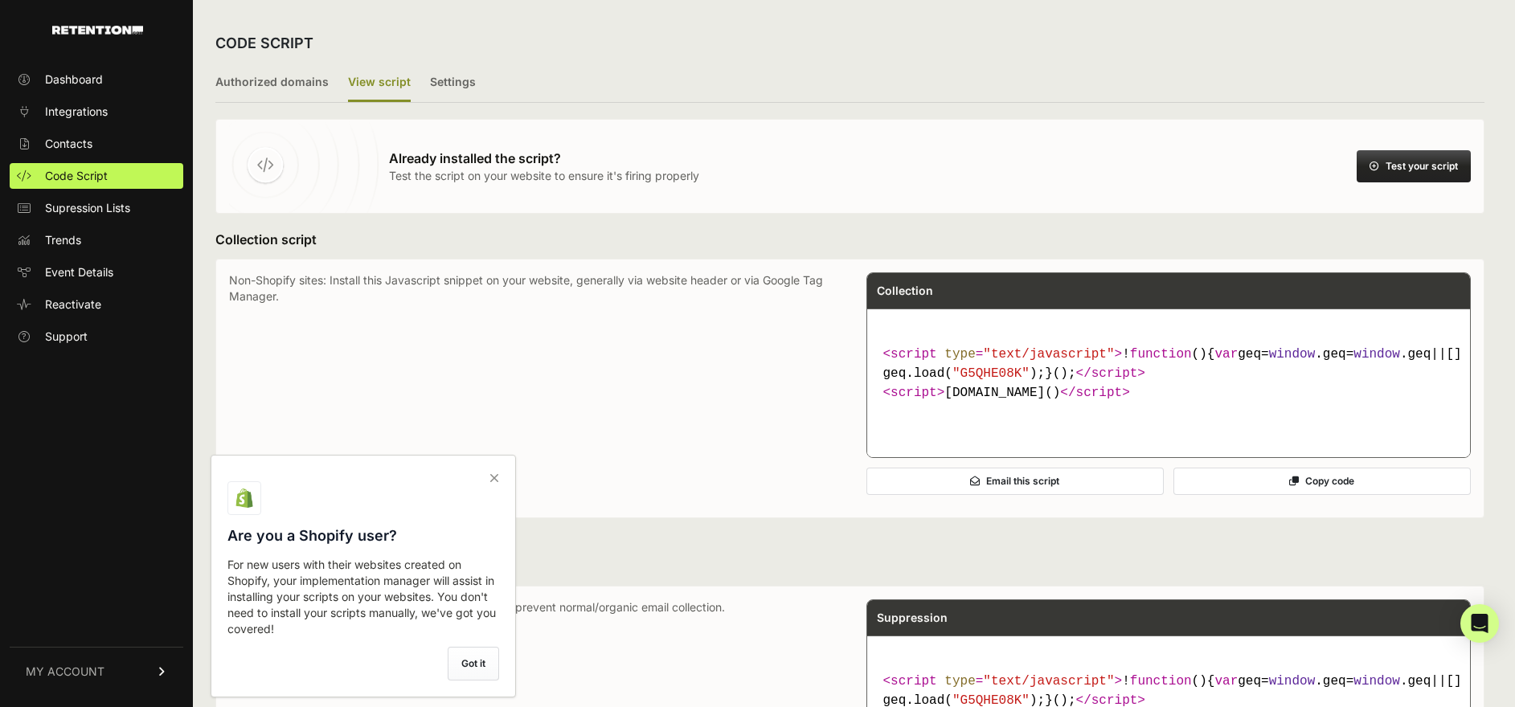
scroll to position [3, 0]
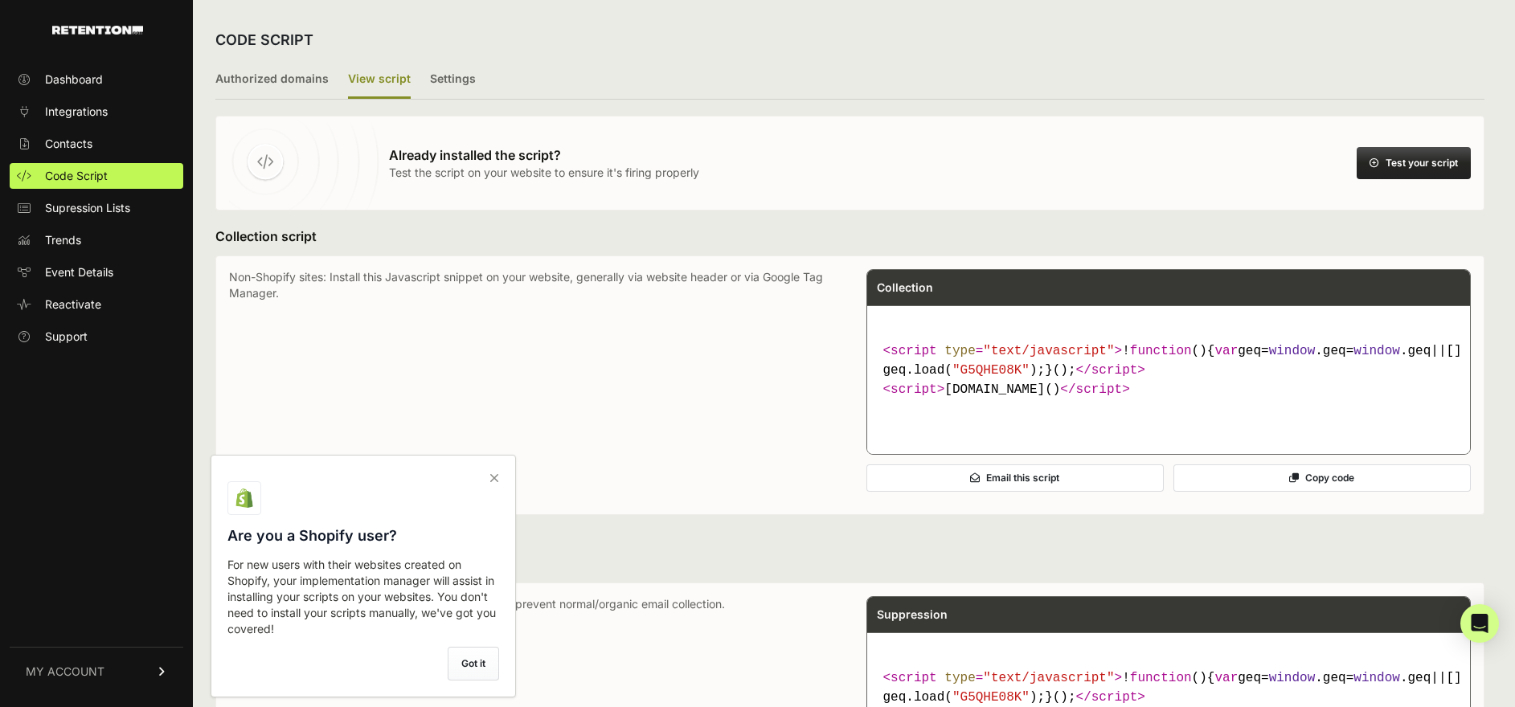
click at [1419, 163] on button "Test your script" at bounding box center [1414, 163] width 114 height 32
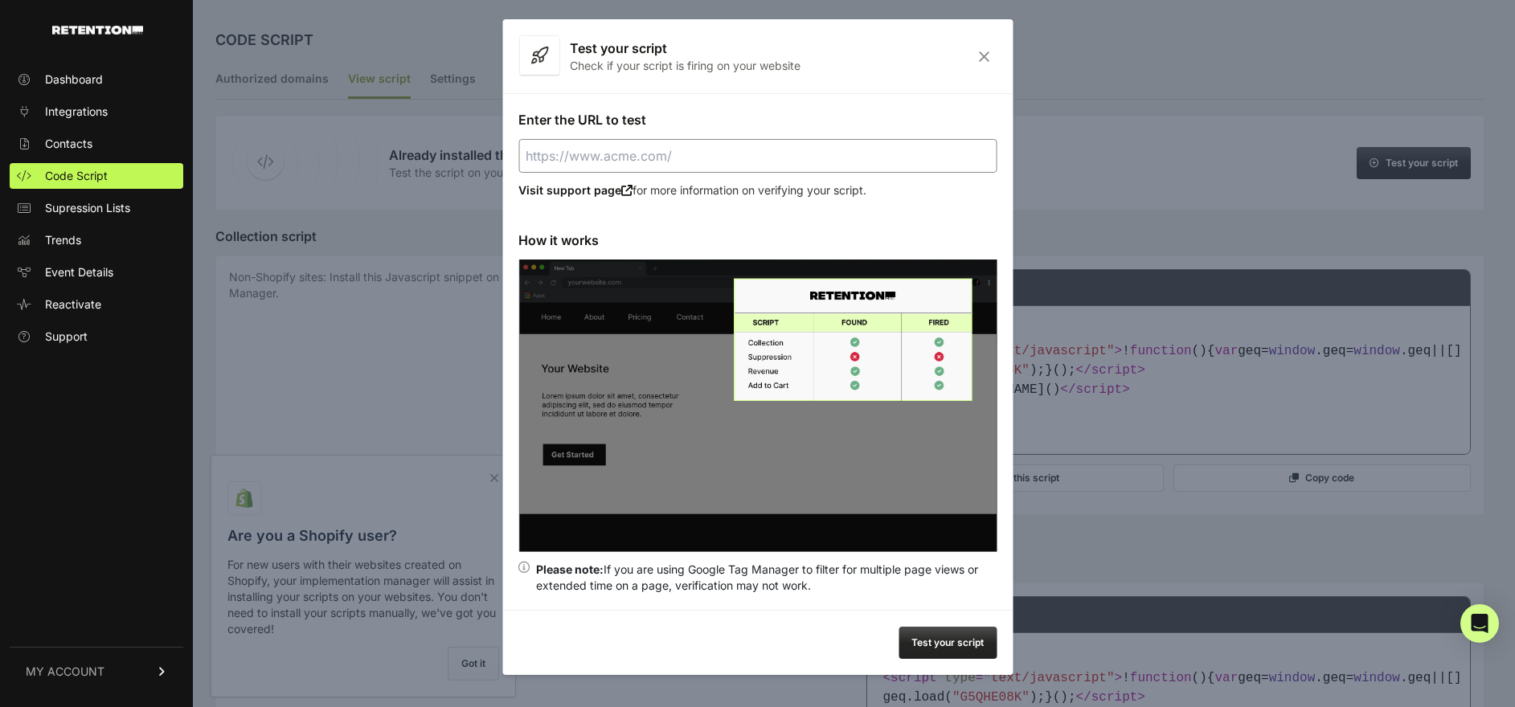
click at [693, 156] on input "Enter the URL to test" at bounding box center [758, 156] width 478 height 34
type input "w"
type input "[URL][DOMAIN_NAME]"
click at [968, 642] on button "Test your script" at bounding box center [948, 643] width 98 height 32
